Goal: Check status: Check status

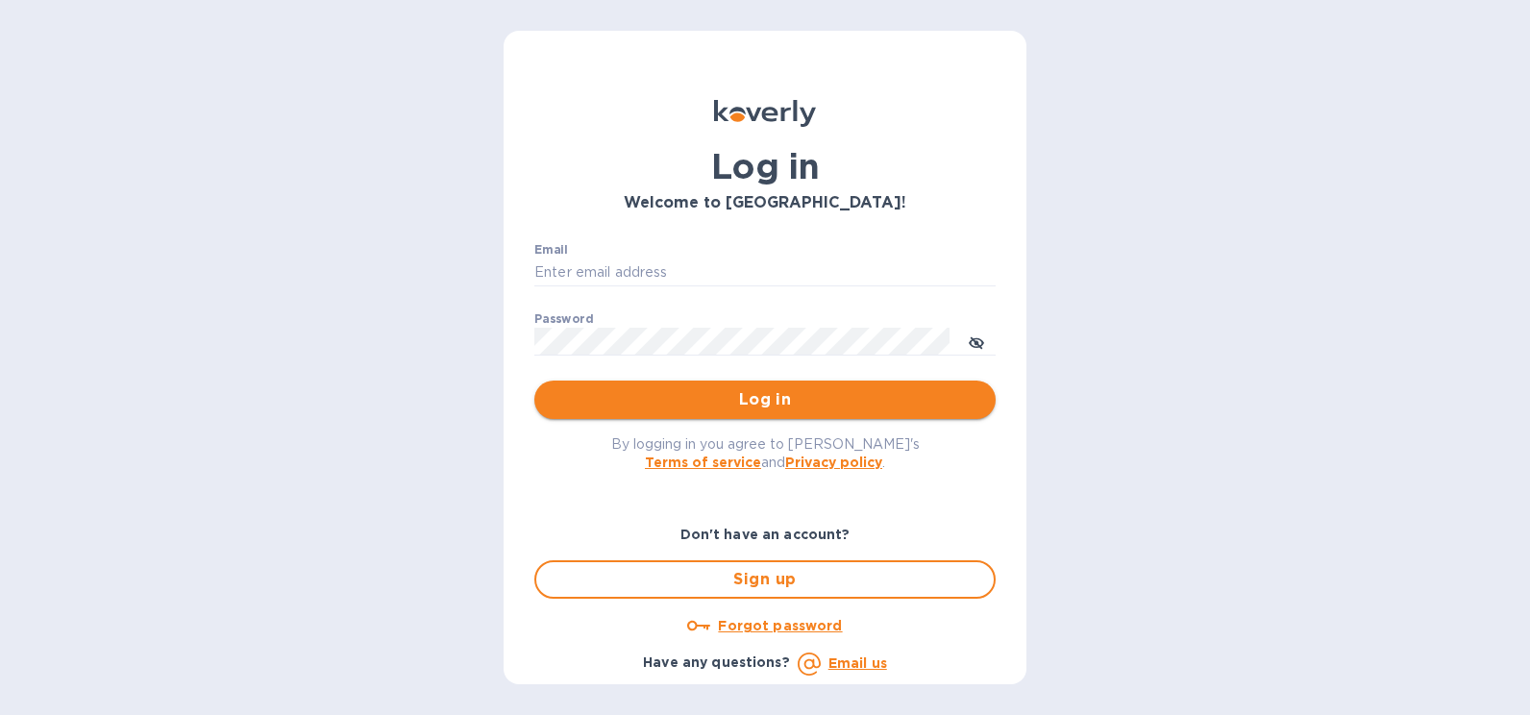
type input "[PERSON_NAME][EMAIL_ADDRESS][PERSON_NAME][DOMAIN_NAME]"
click at [839, 410] on span "Log in" at bounding box center [765, 399] width 431 height 23
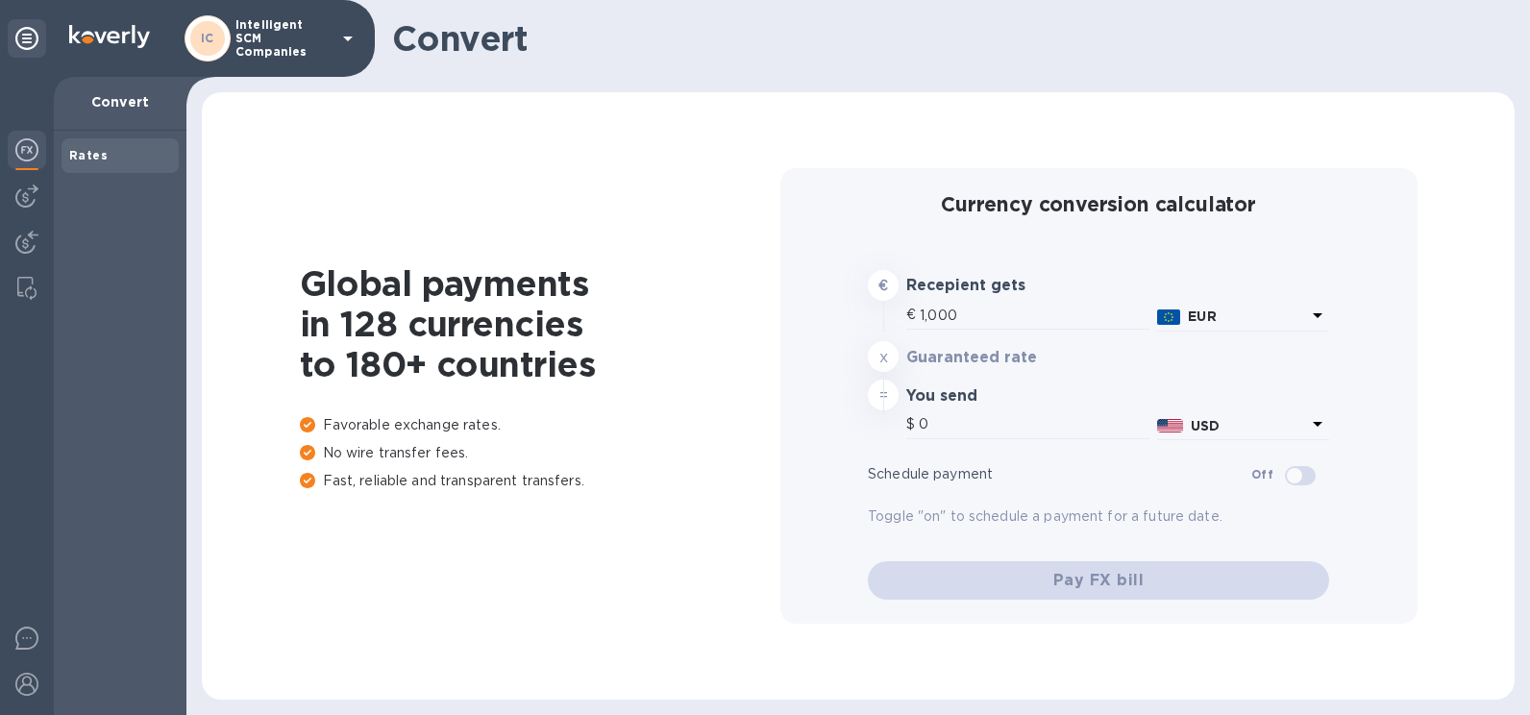
type input "1,167.01"
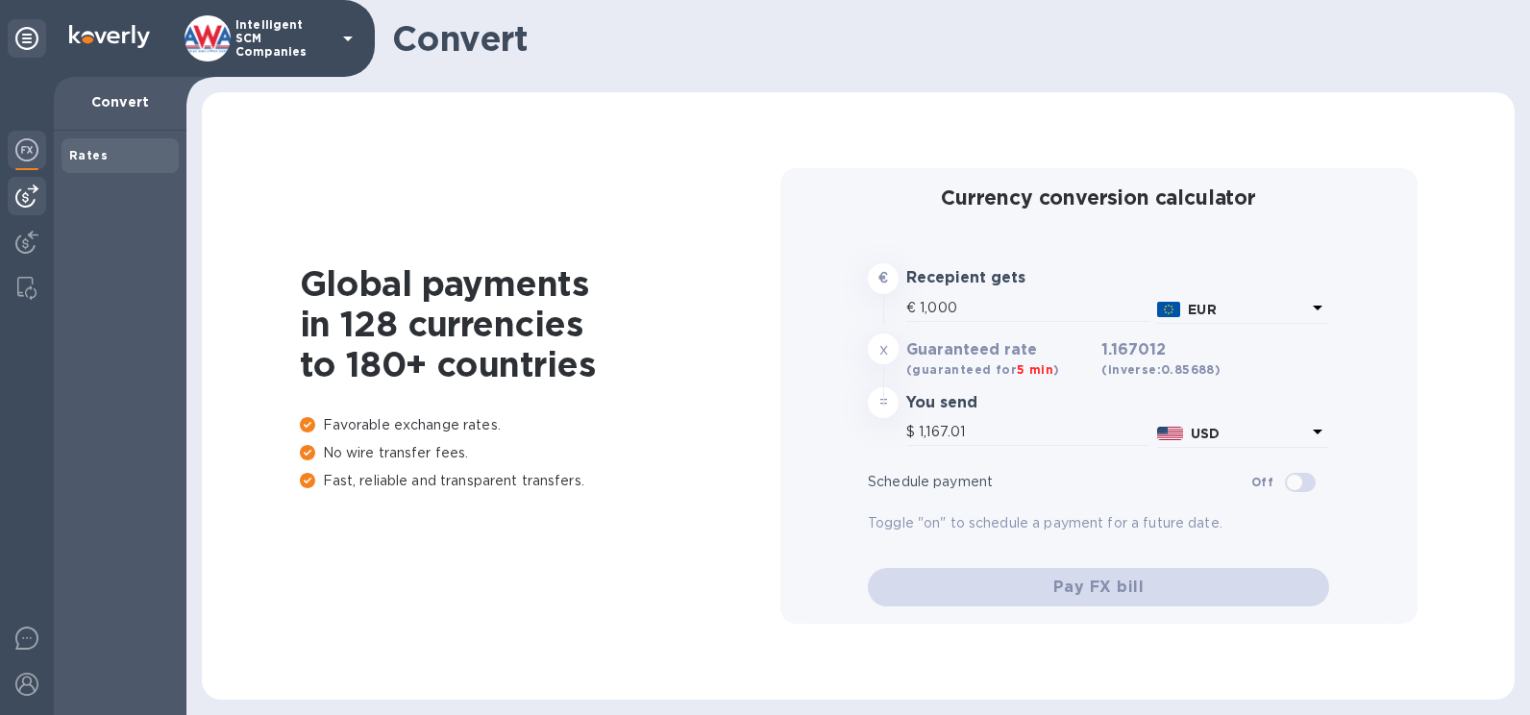
click at [37, 190] on img at bounding box center [26, 196] width 23 height 23
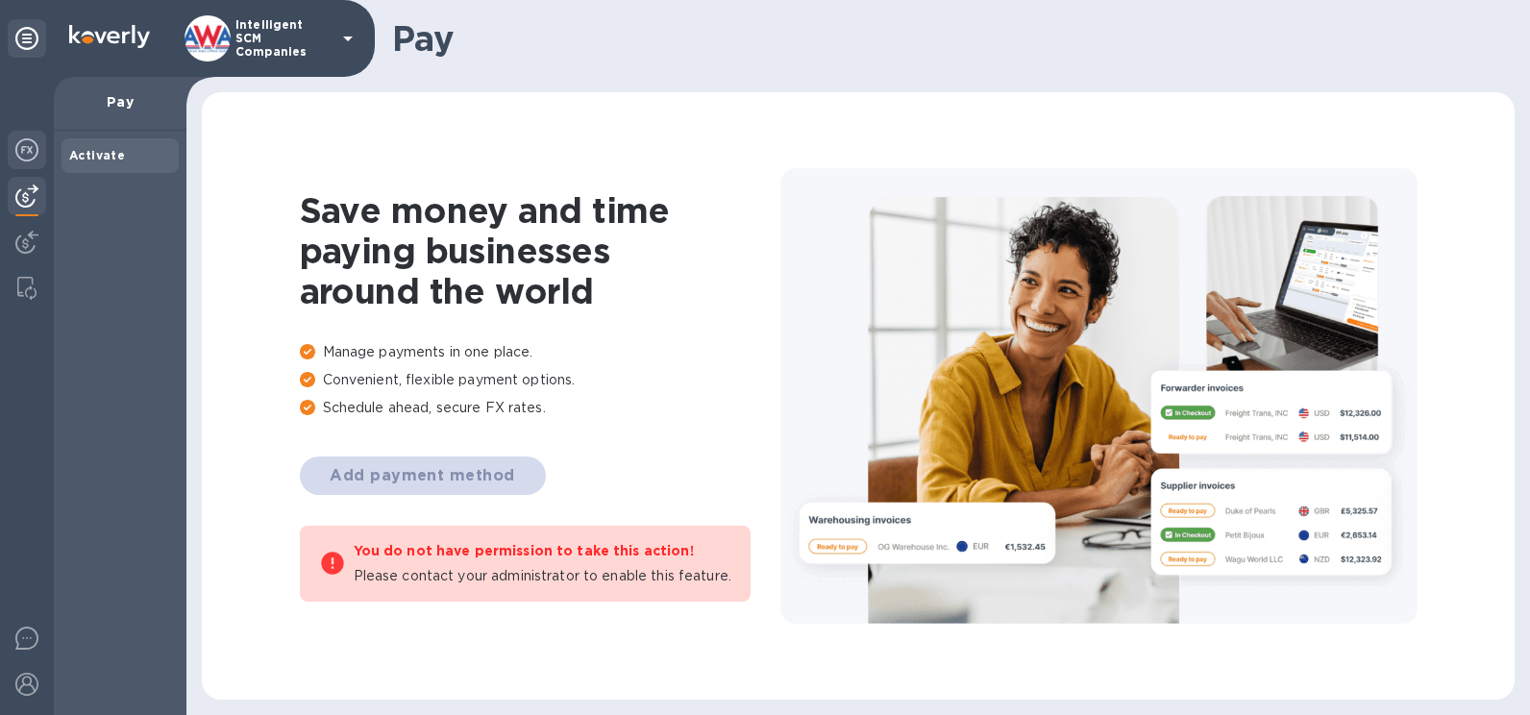
drag, startPoint x: 36, startPoint y: 159, endPoint x: 35, endPoint y: 173, distance: 14.5
click at [35, 159] on img at bounding box center [26, 149] width 23 height 23
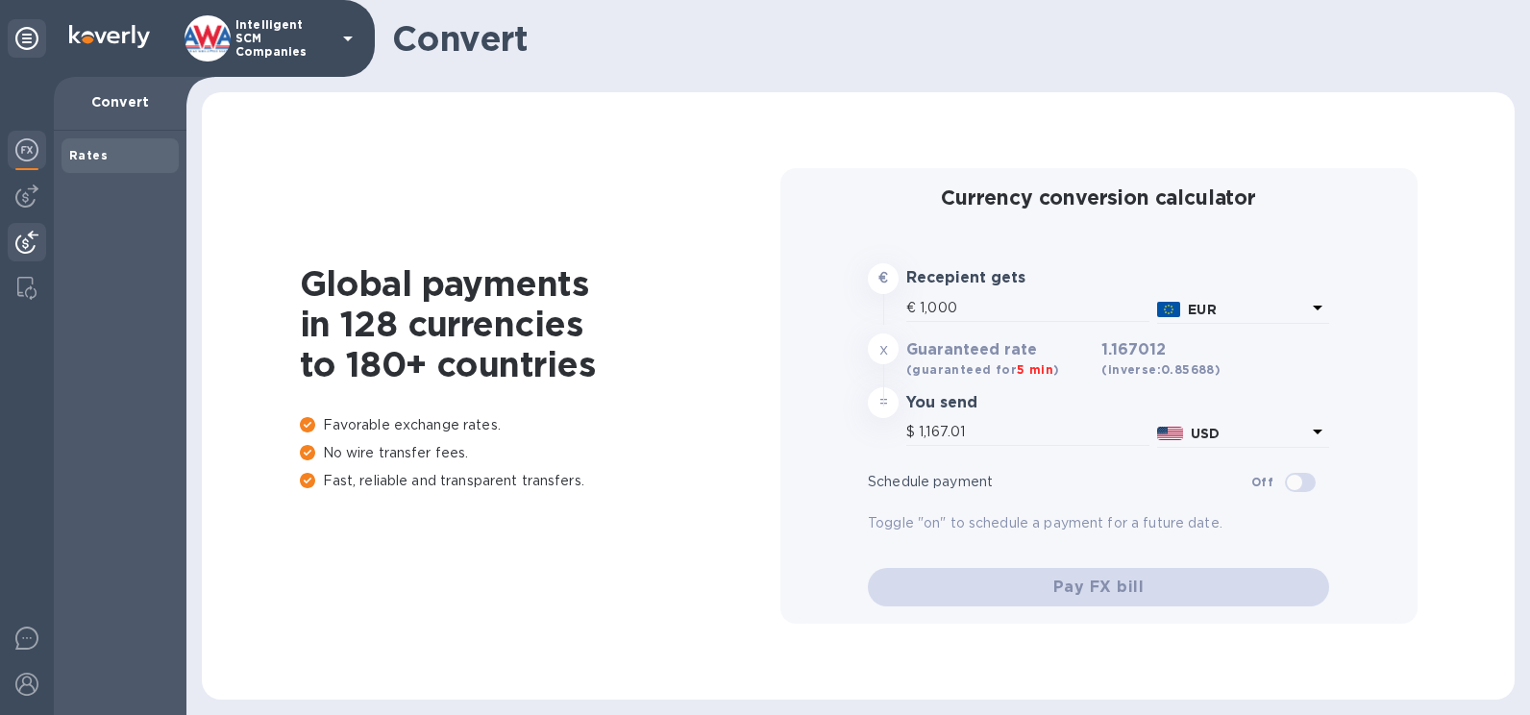
type input "1,167.01"
drag, startPoint x: 19, startPoint y: 191, endPoint x: 24, endPoint y: 209, distance: 18.0
click at [18, 193] on img at bounding box center [26, 196] width 23 height 23
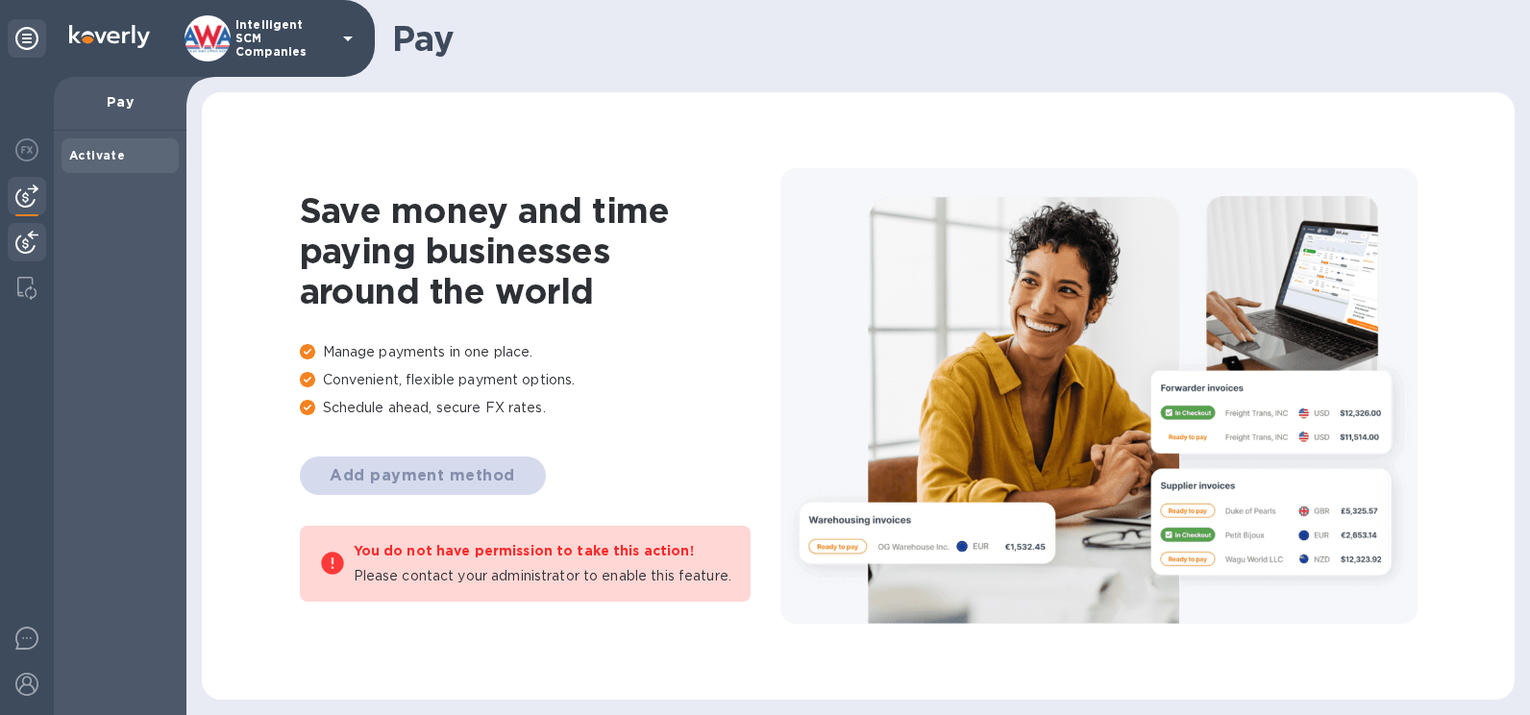
click at [31, 243] on img at bounding box center [26, 242] width 23 height 23
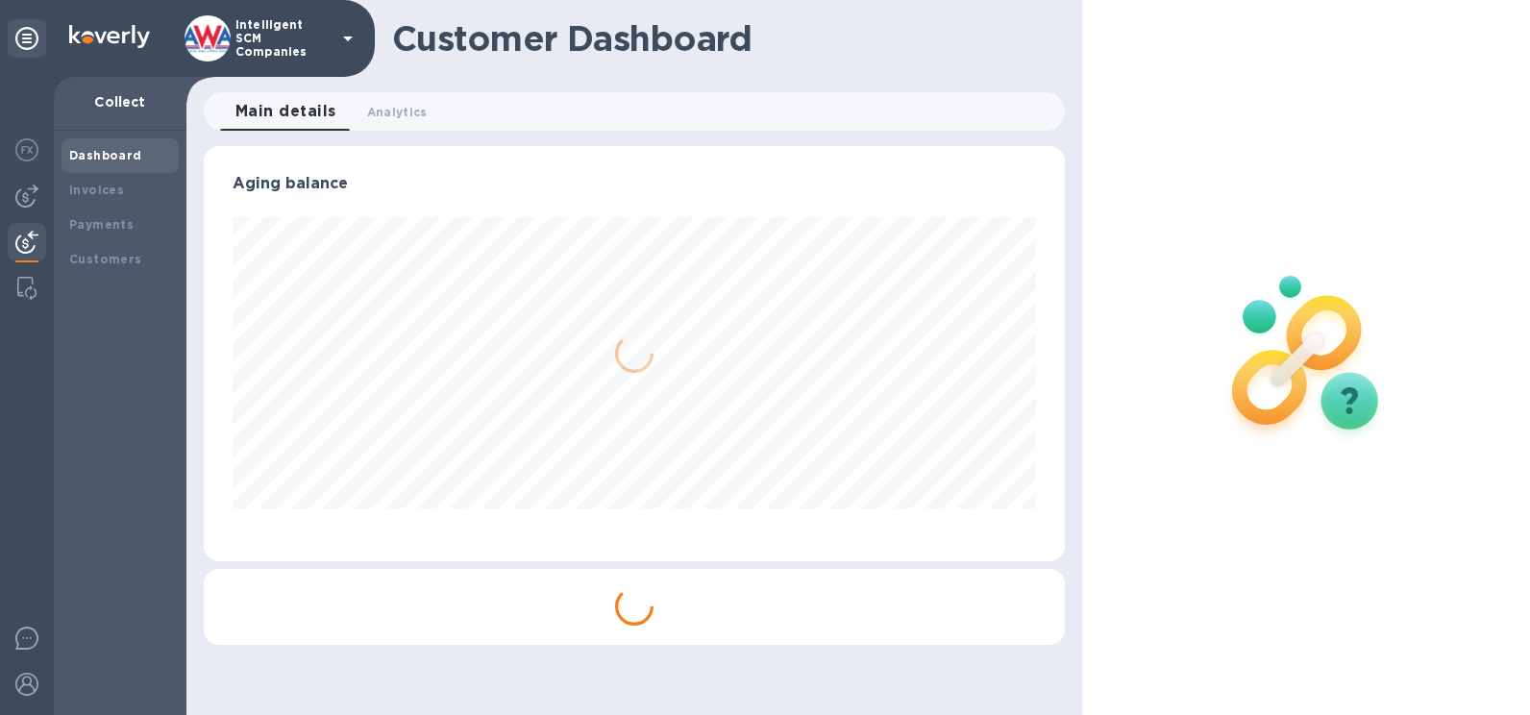
scroll to position [415, 861]
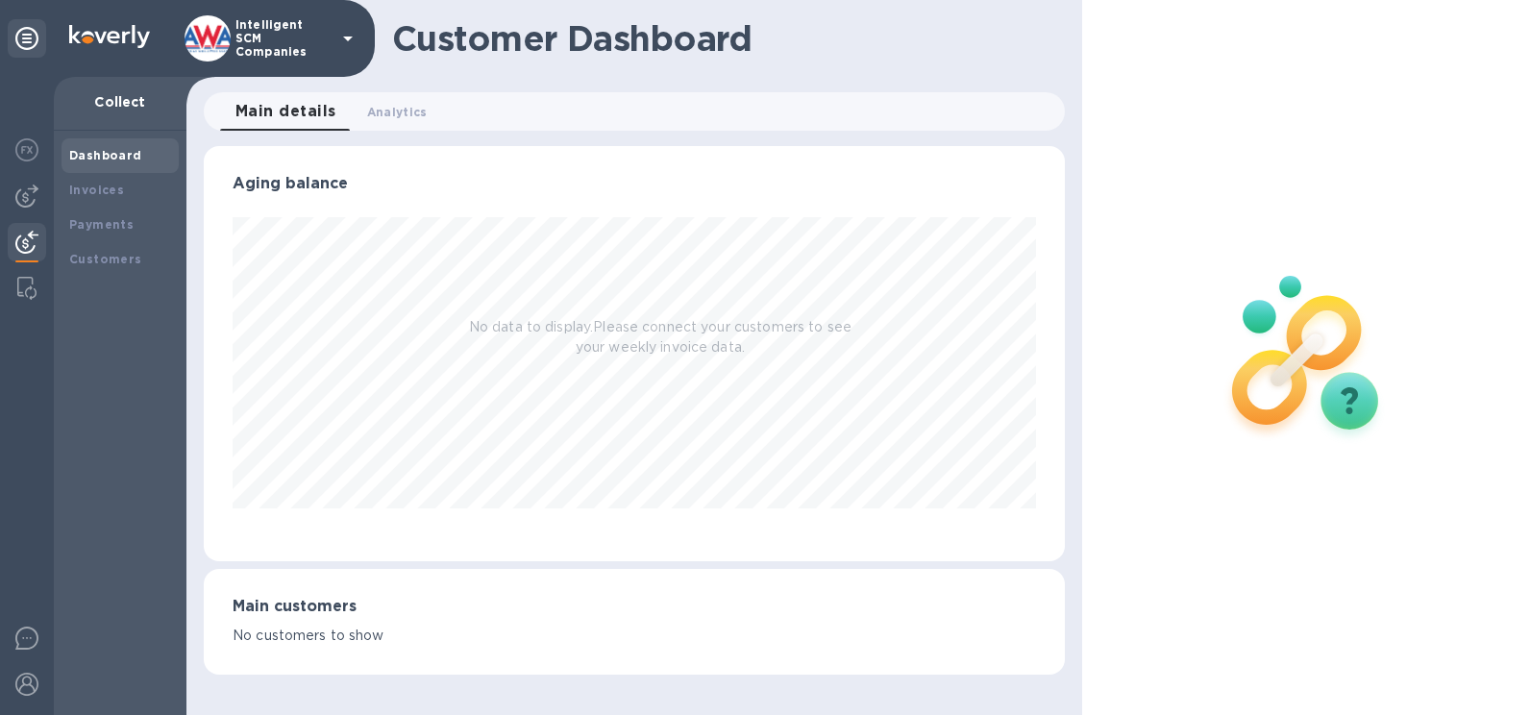
click at [333, 32] on div "Intelligent SCM Companies" at bounding box center [272, 38] width 175 height 46
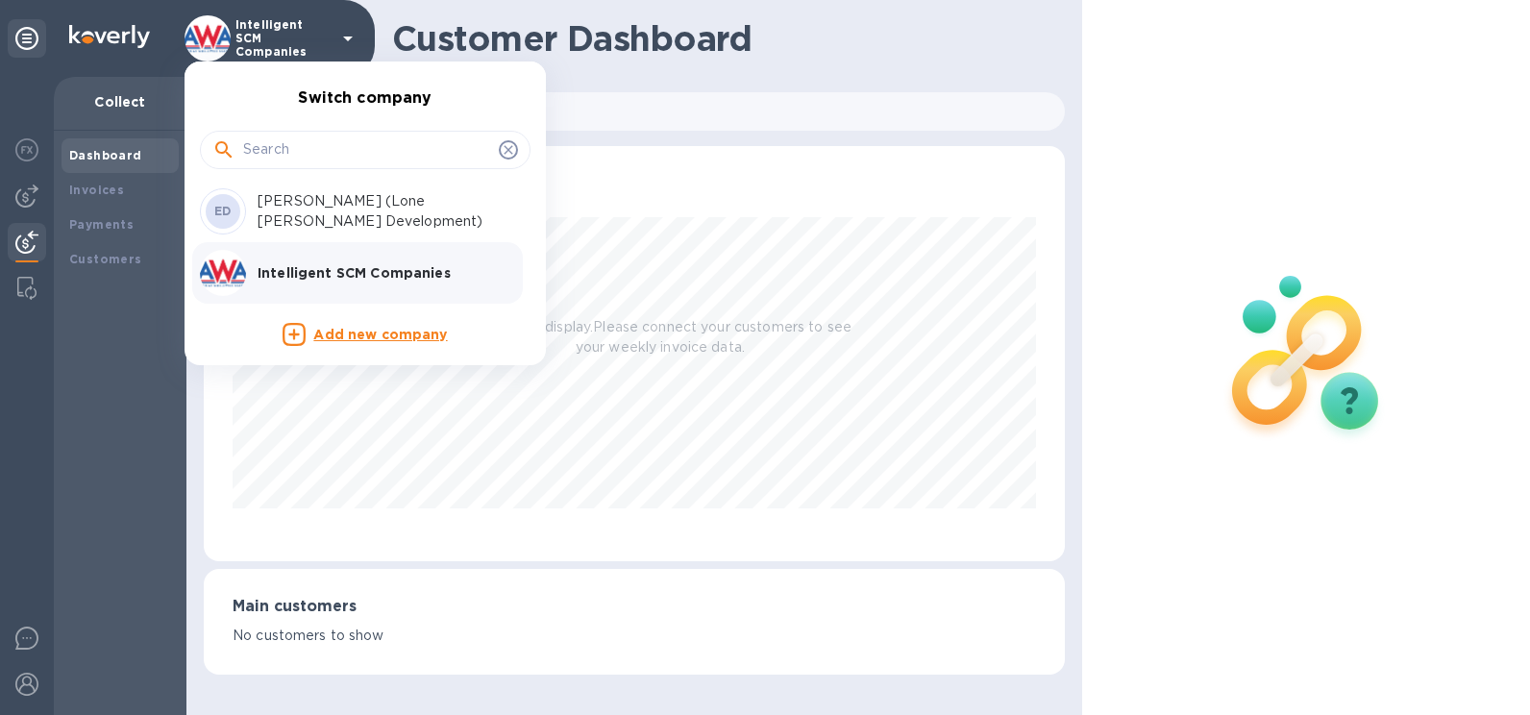
click at [334, 32] on div at bounding box center [765, 357] width 1530 height 715
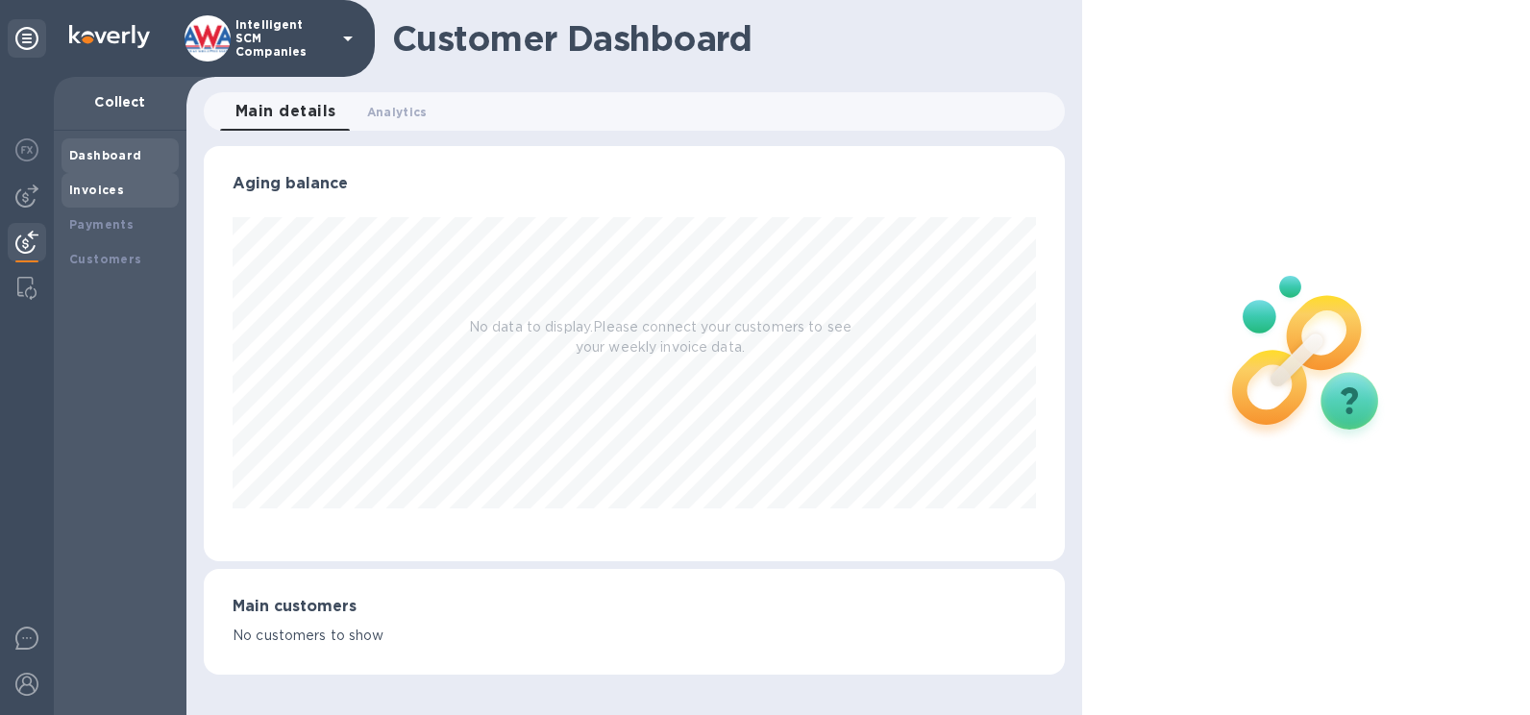
click at [73, 189] on b "Invoices" at bounding box center [96, 190] width 55 height 14
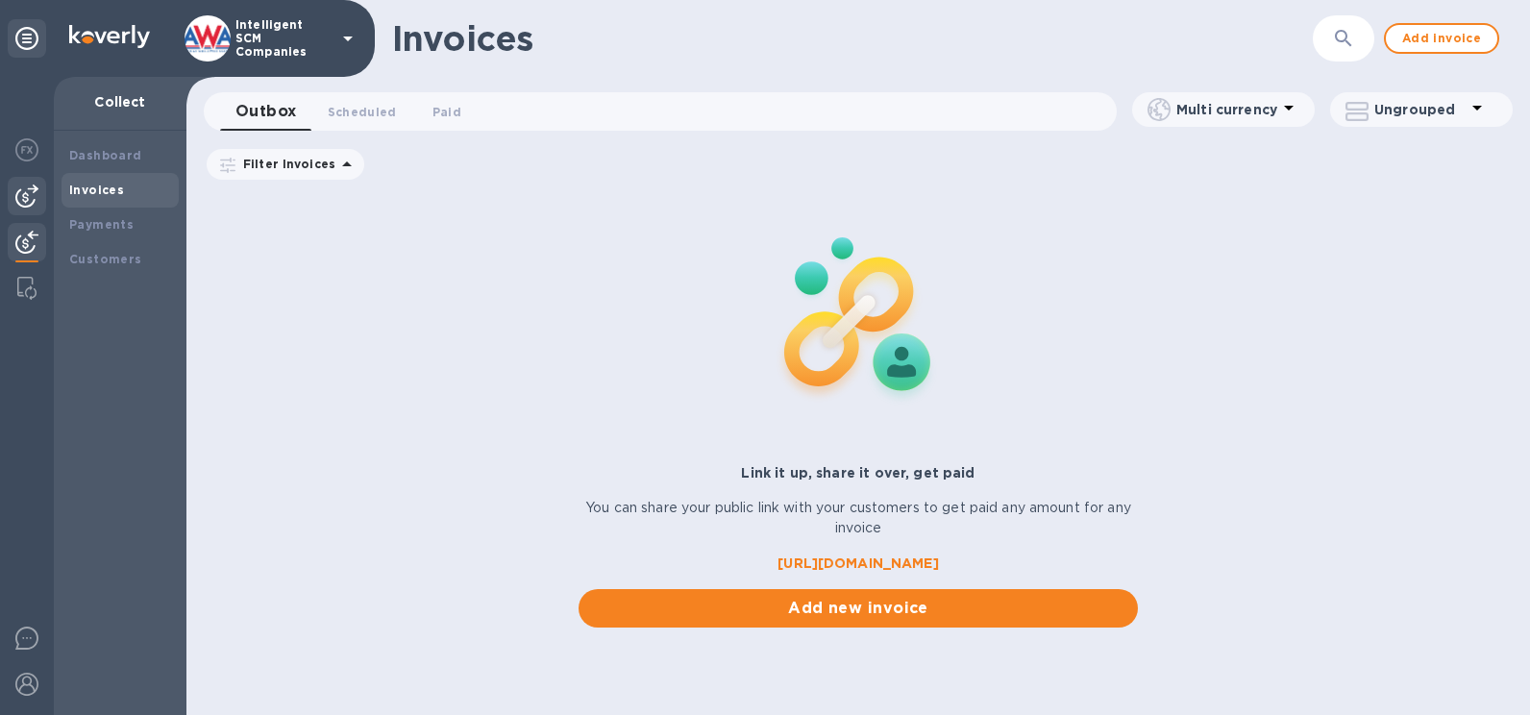
click at [38, 200] on div at bounding box center [27, 196] width 38 height 38
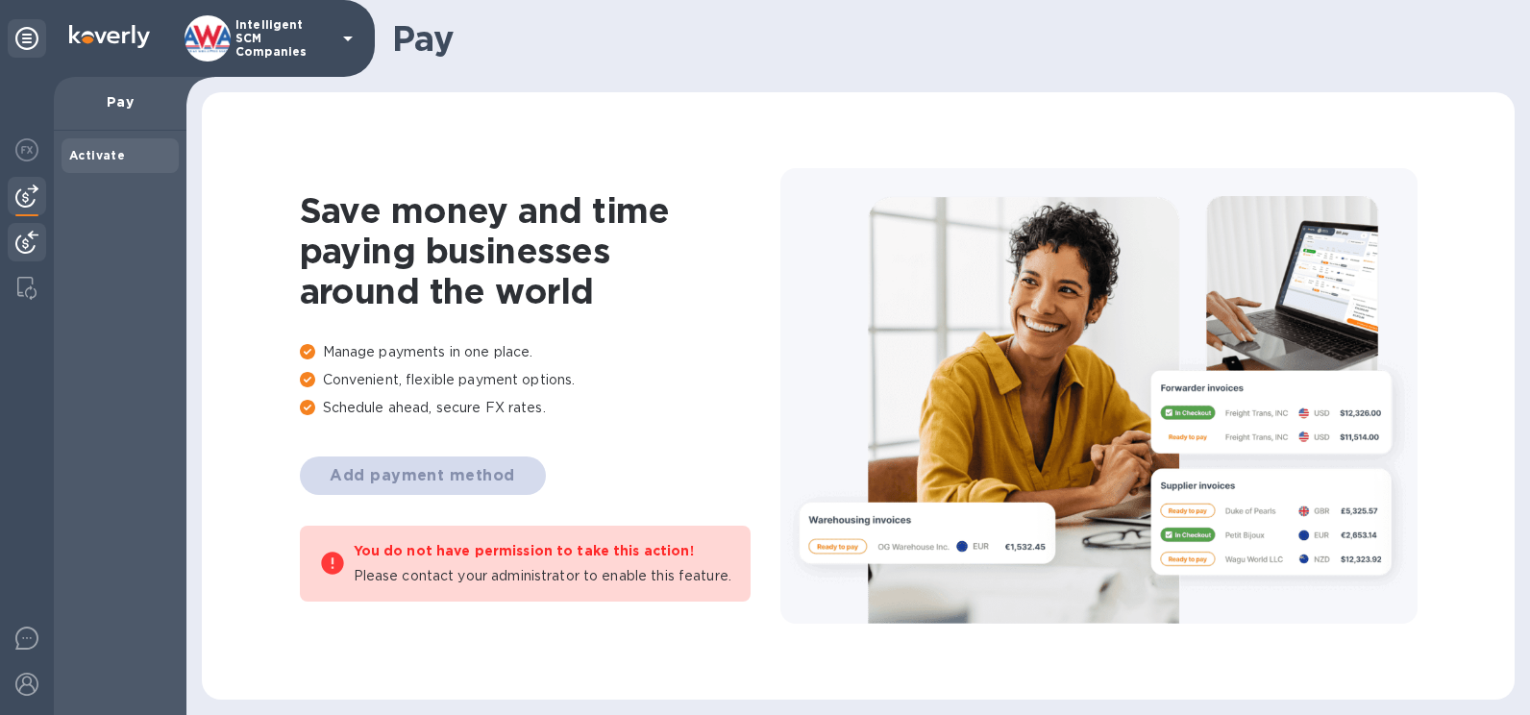
click at [28, 228] on div at bounding box center [27, 244] width 38 height 42
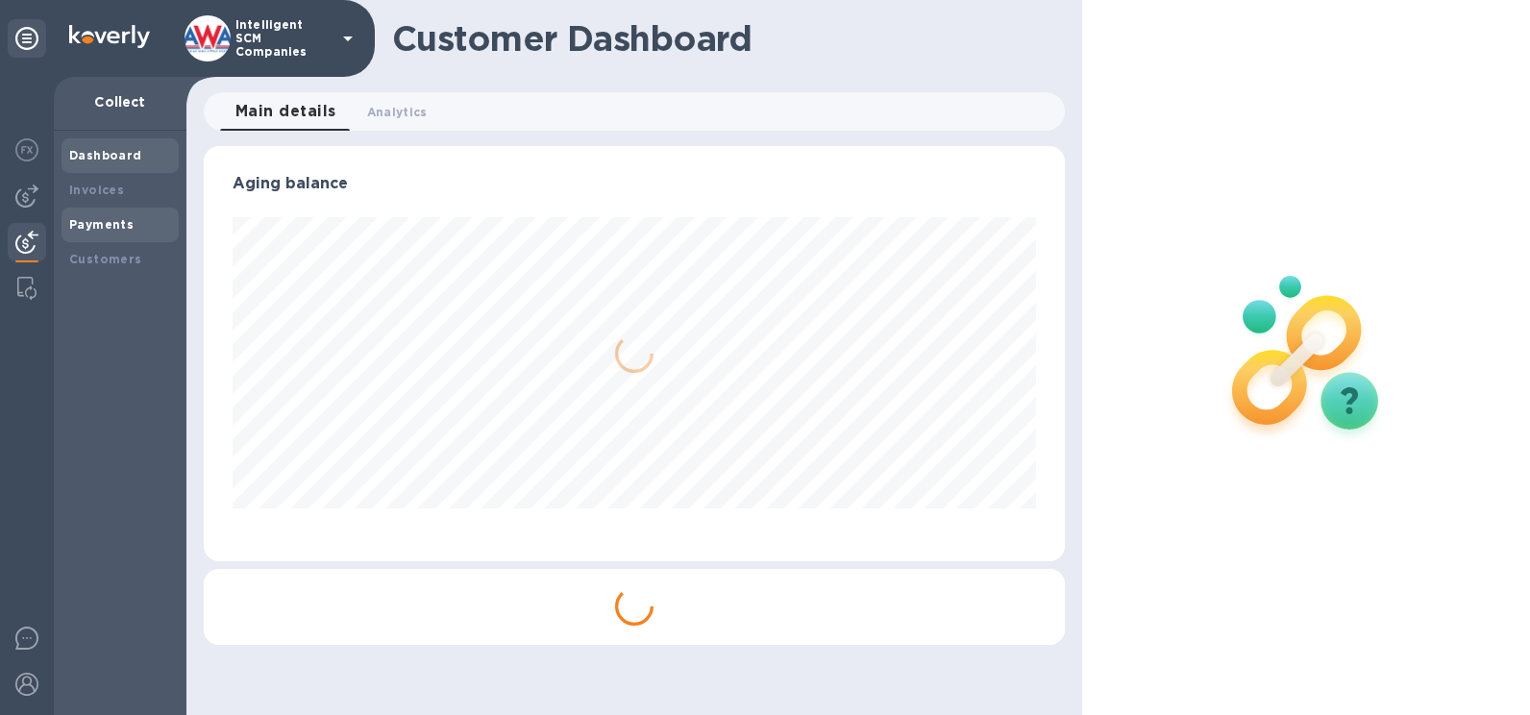
scroll to position [415, 861]
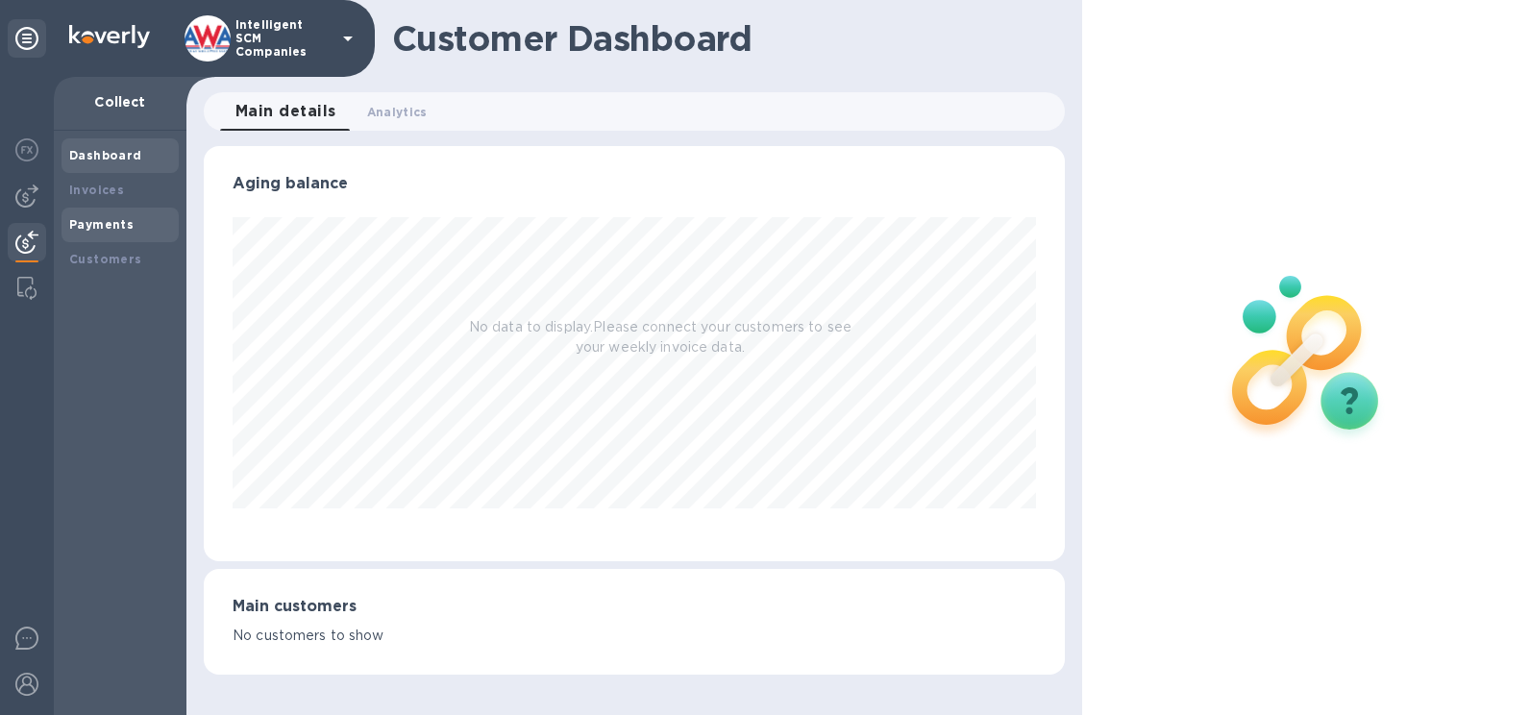
click at [109, 229] on b "Payments" at bounding box center [101, 224] width 64 height 14
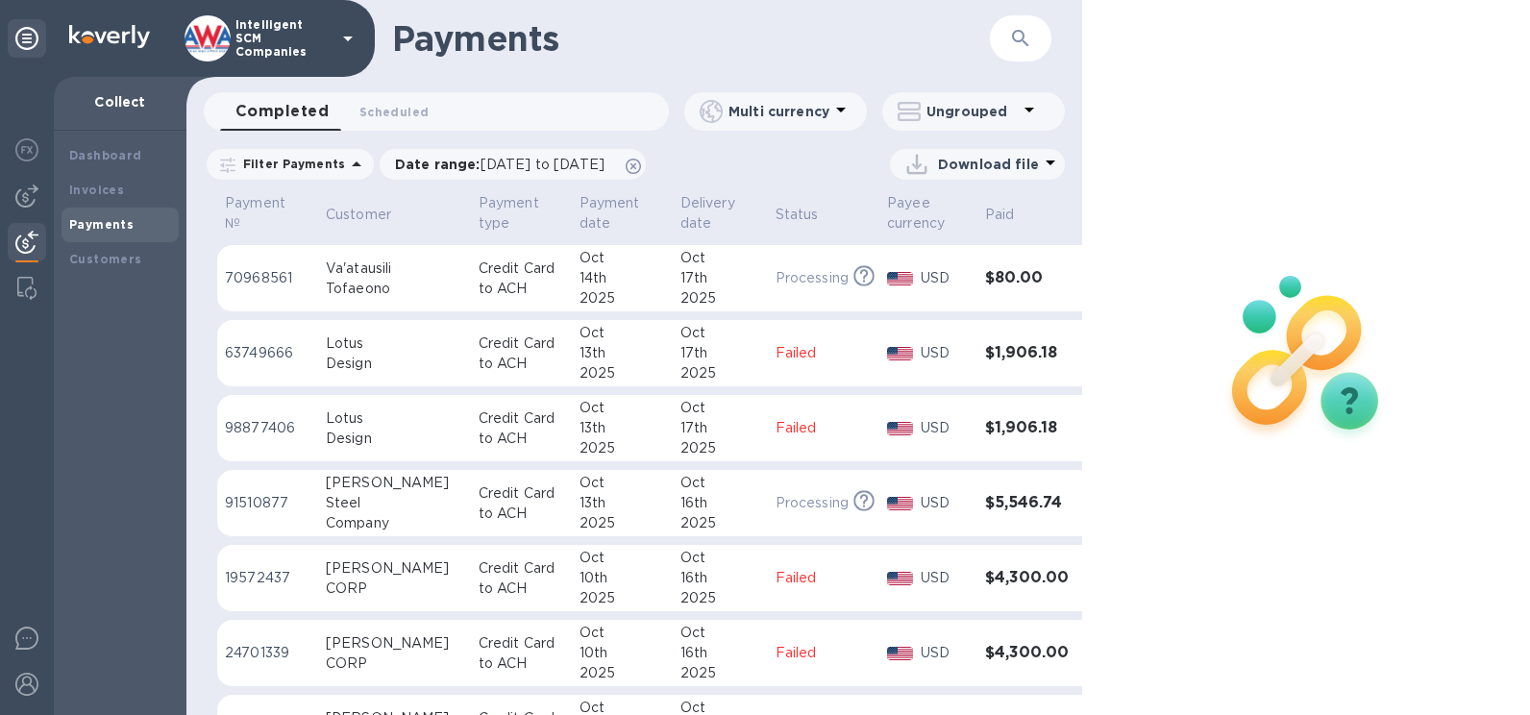
scroll to position [192, 0]
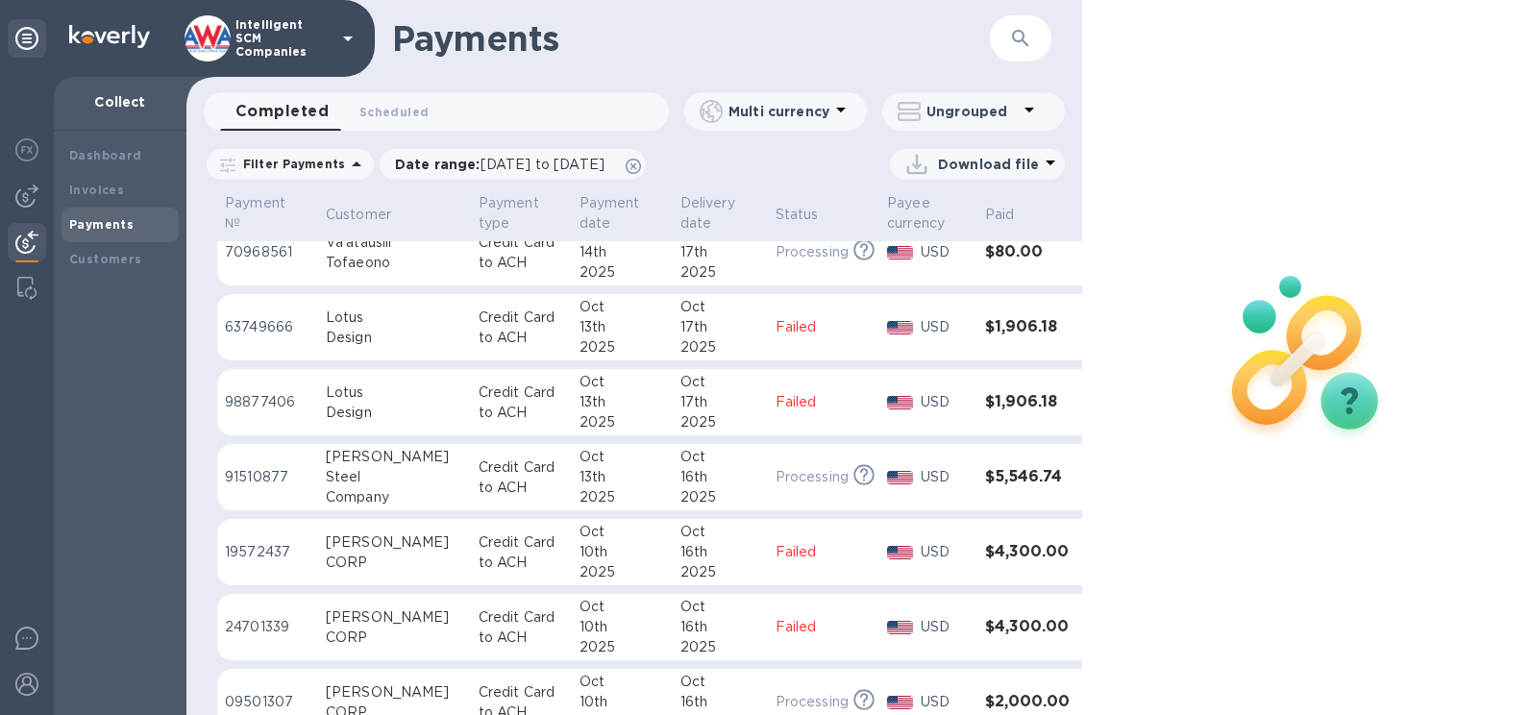
click at [745, 340] on div "2025" at bounding box center [721, 347] width 80 height 20
